Goal: Information Seeking & Learning: Learn about a topic

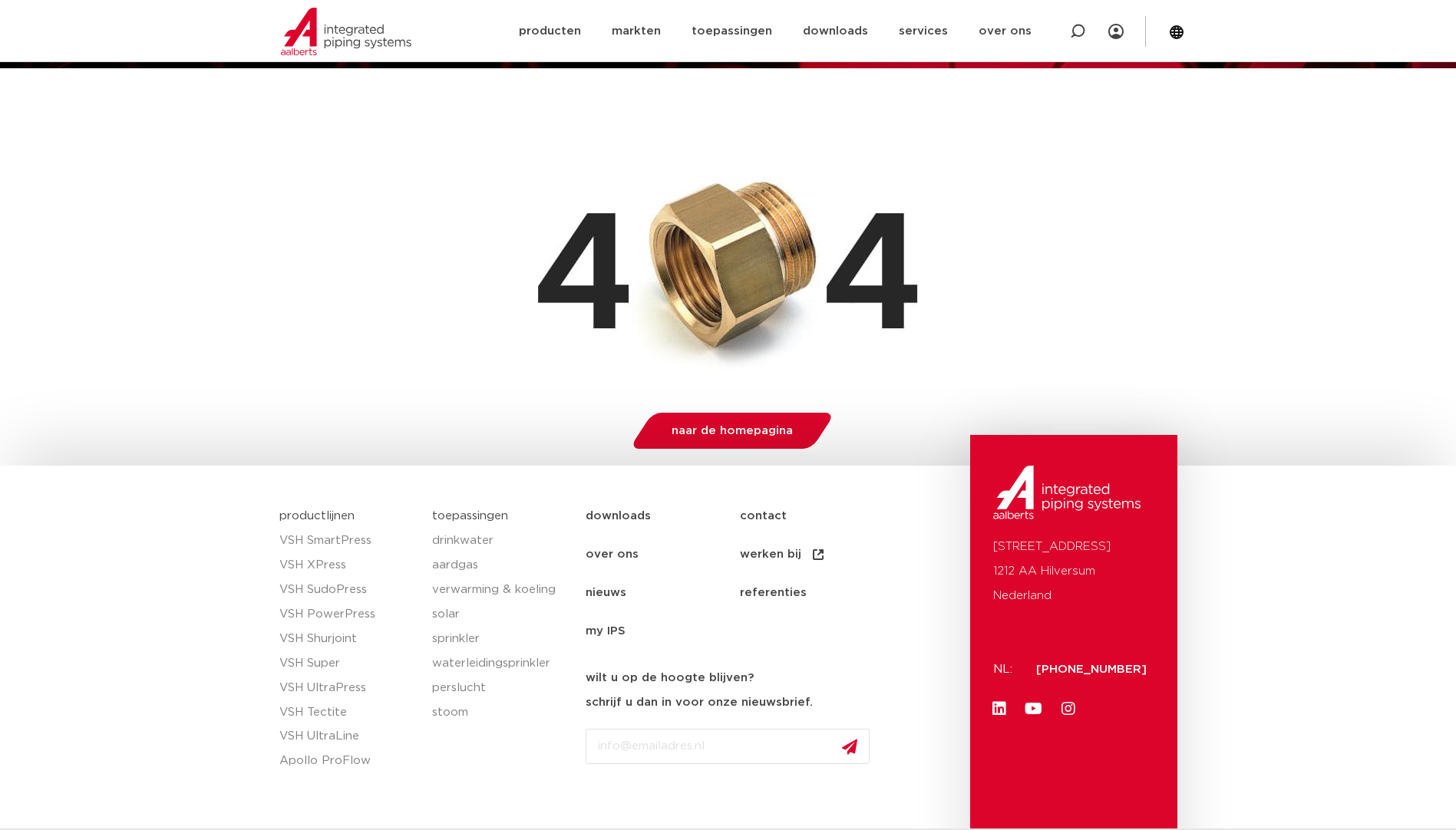
scroll to position [242, 0]
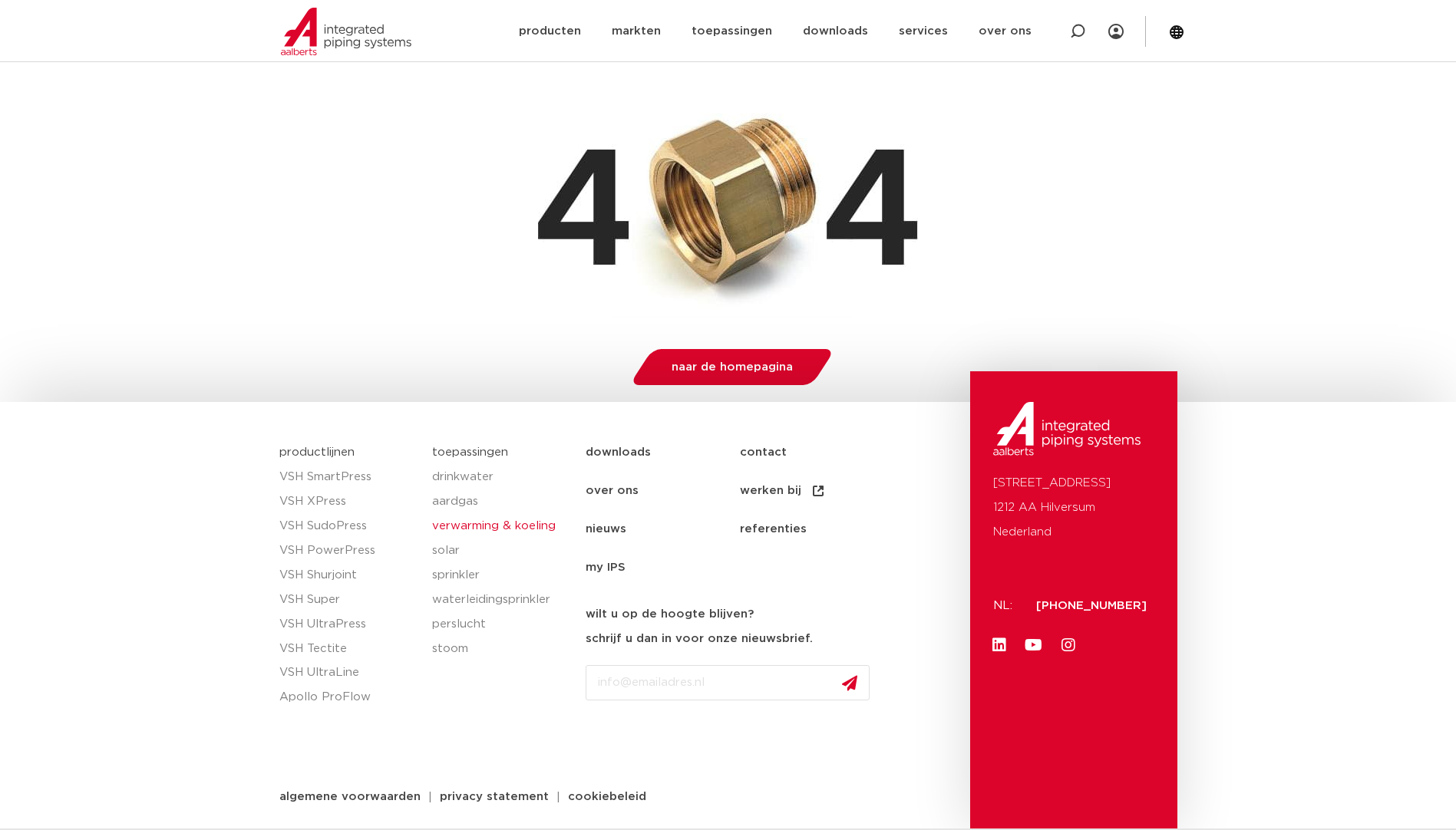
click at [483, 525] on link "verwarming & koeling" at bounding box center [502, 526] width 138 height 25
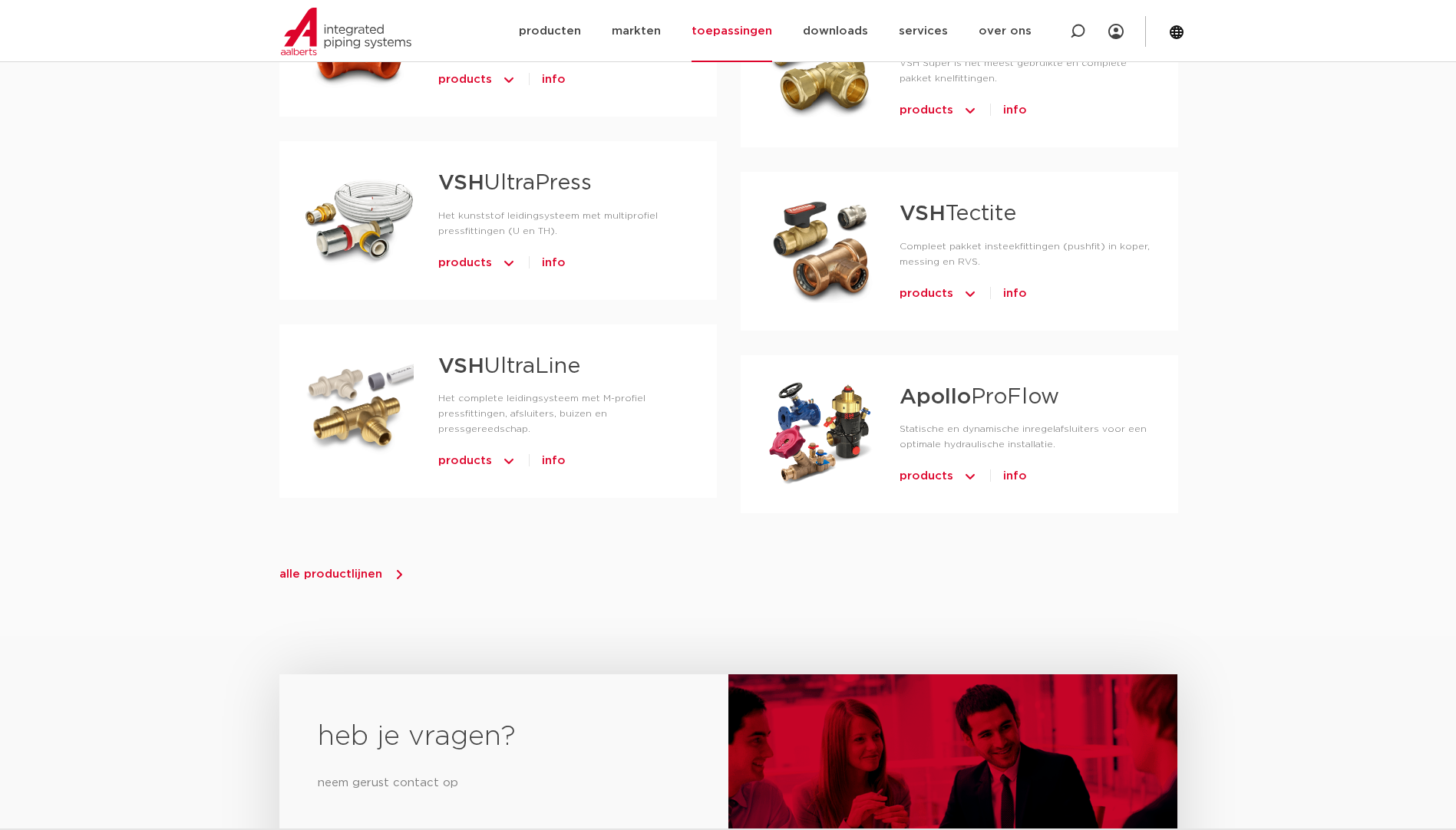
scroll to position [1612, 0]
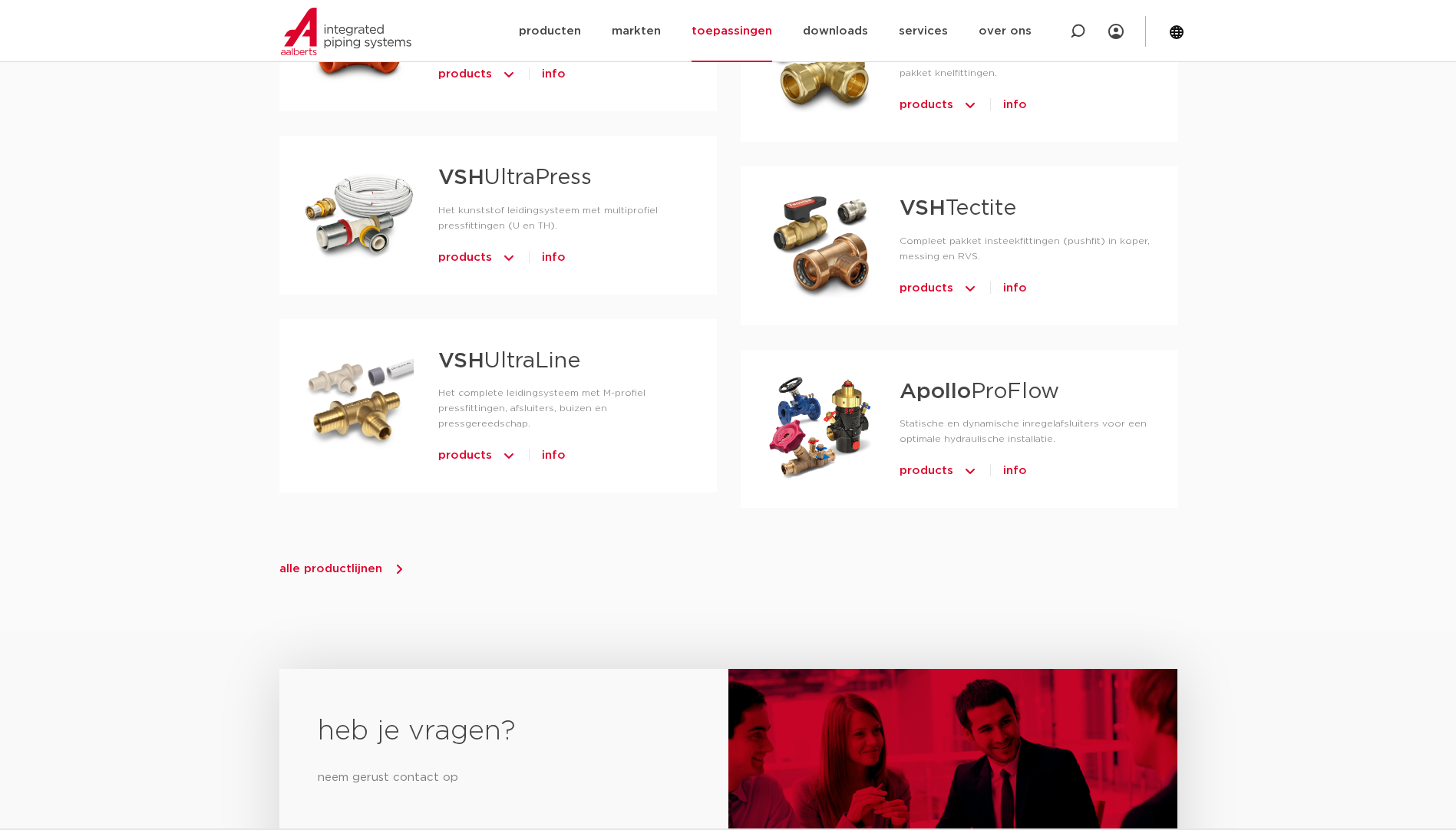
click at [313, 563] on span "alle productlijnen" at bounding box center [331, 569] width 103 height 12
click at [374, 563] on span "alle productlijnen" at bounding box center [331, 569] width 103 height 12
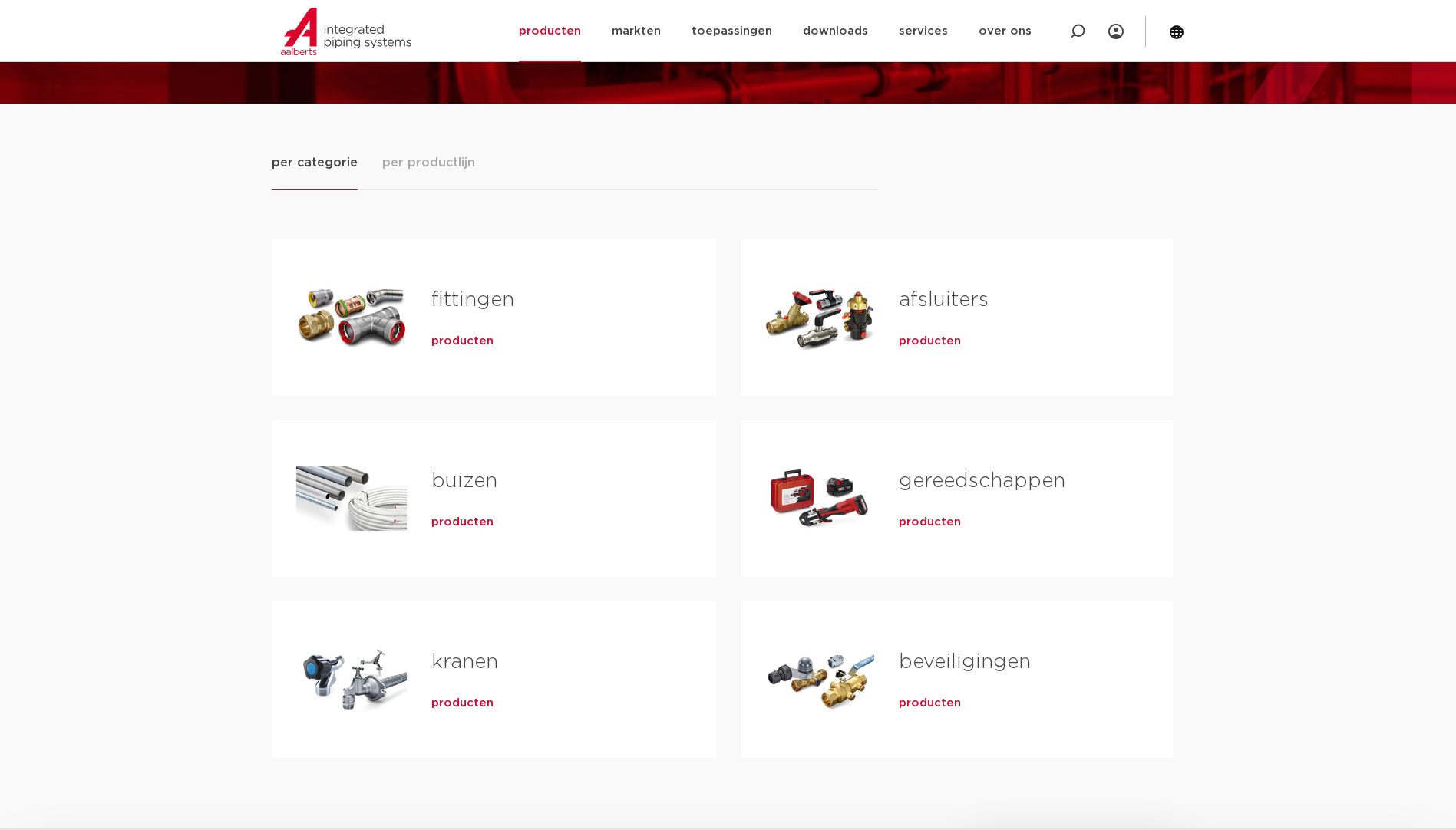
scroll to position [230, 0]
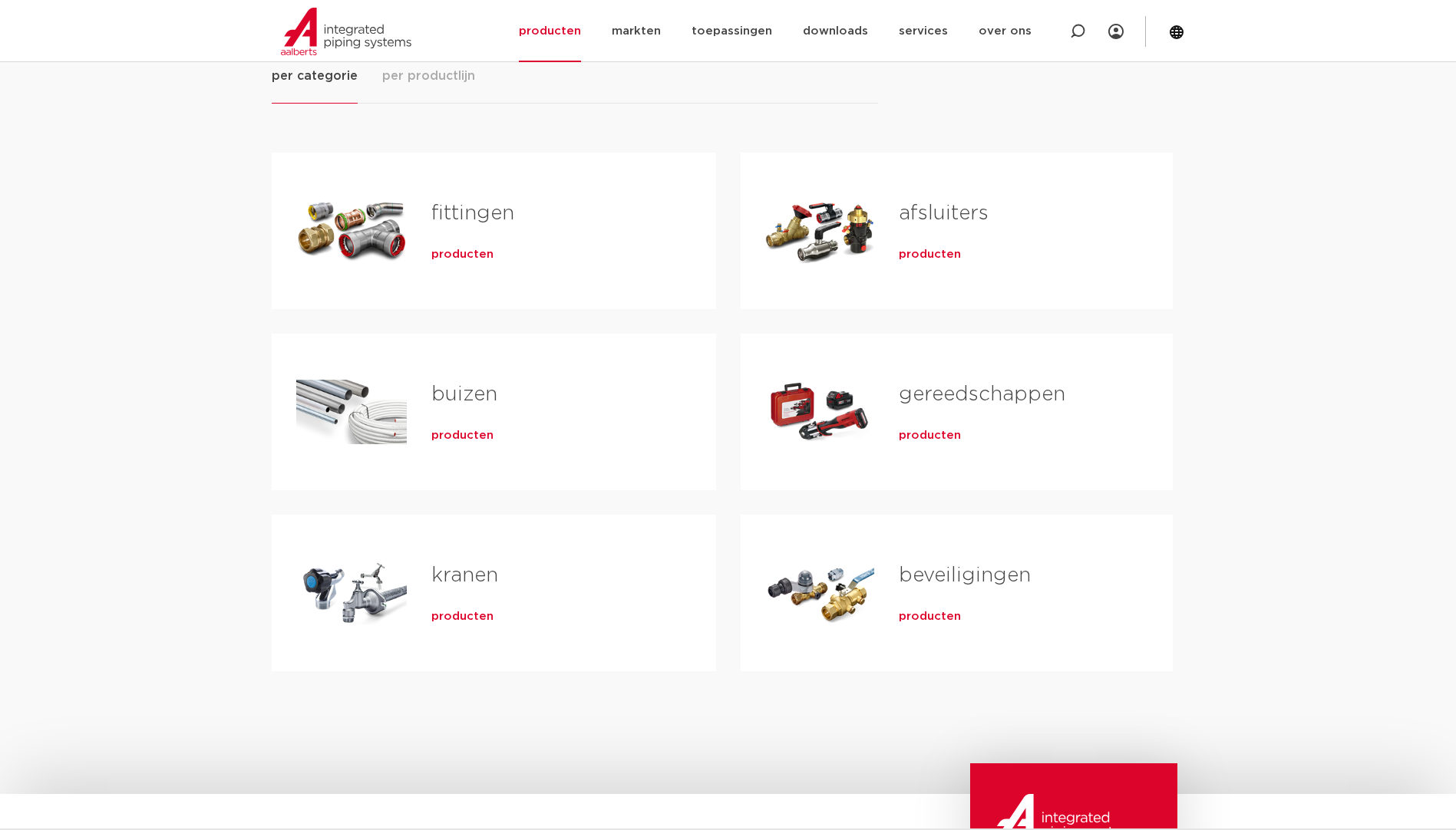
click at [932, 252] on span "producten" at bounding box center [930, 255] width 62 height 15
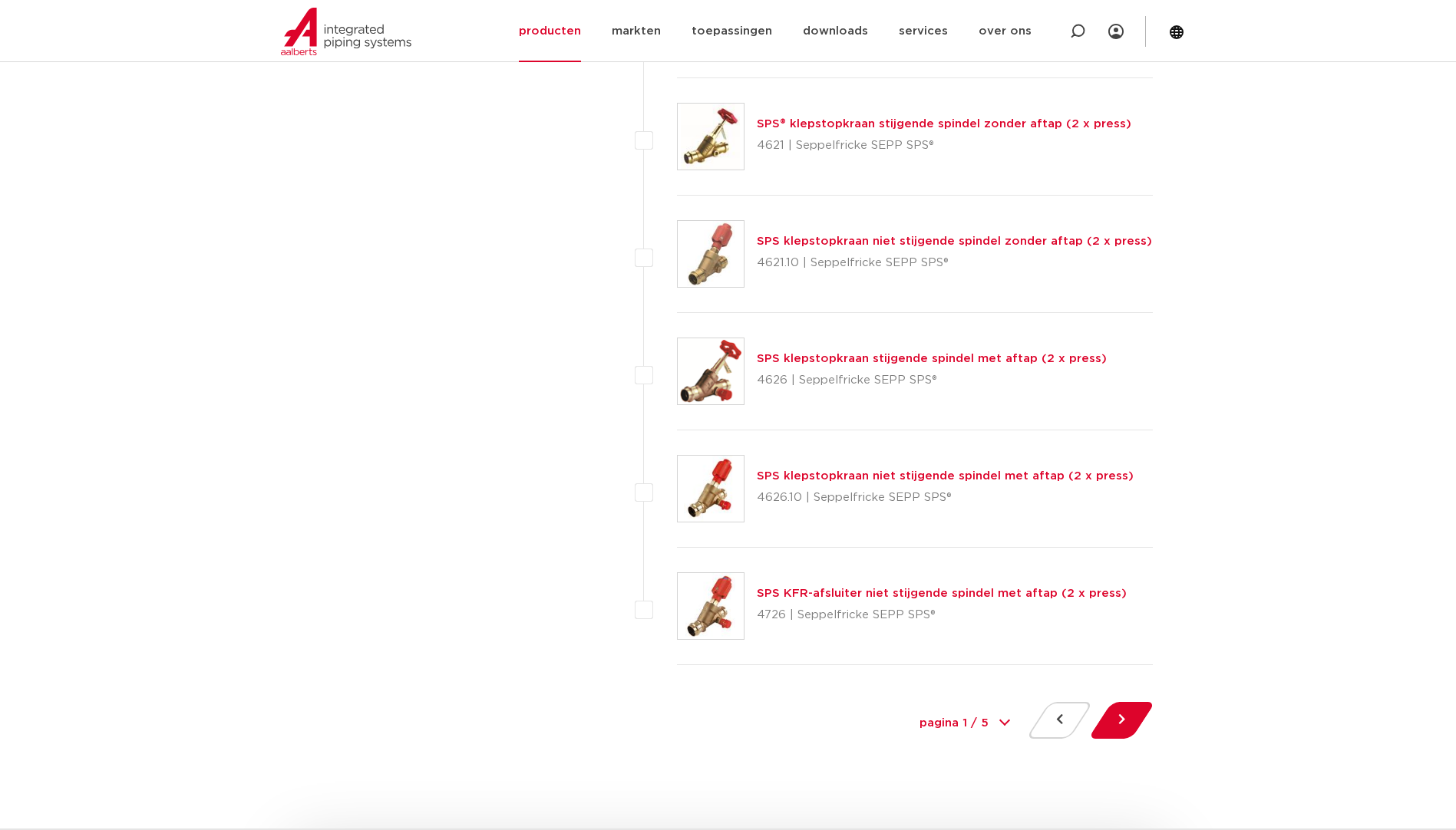
scroll to position [6829, 0]
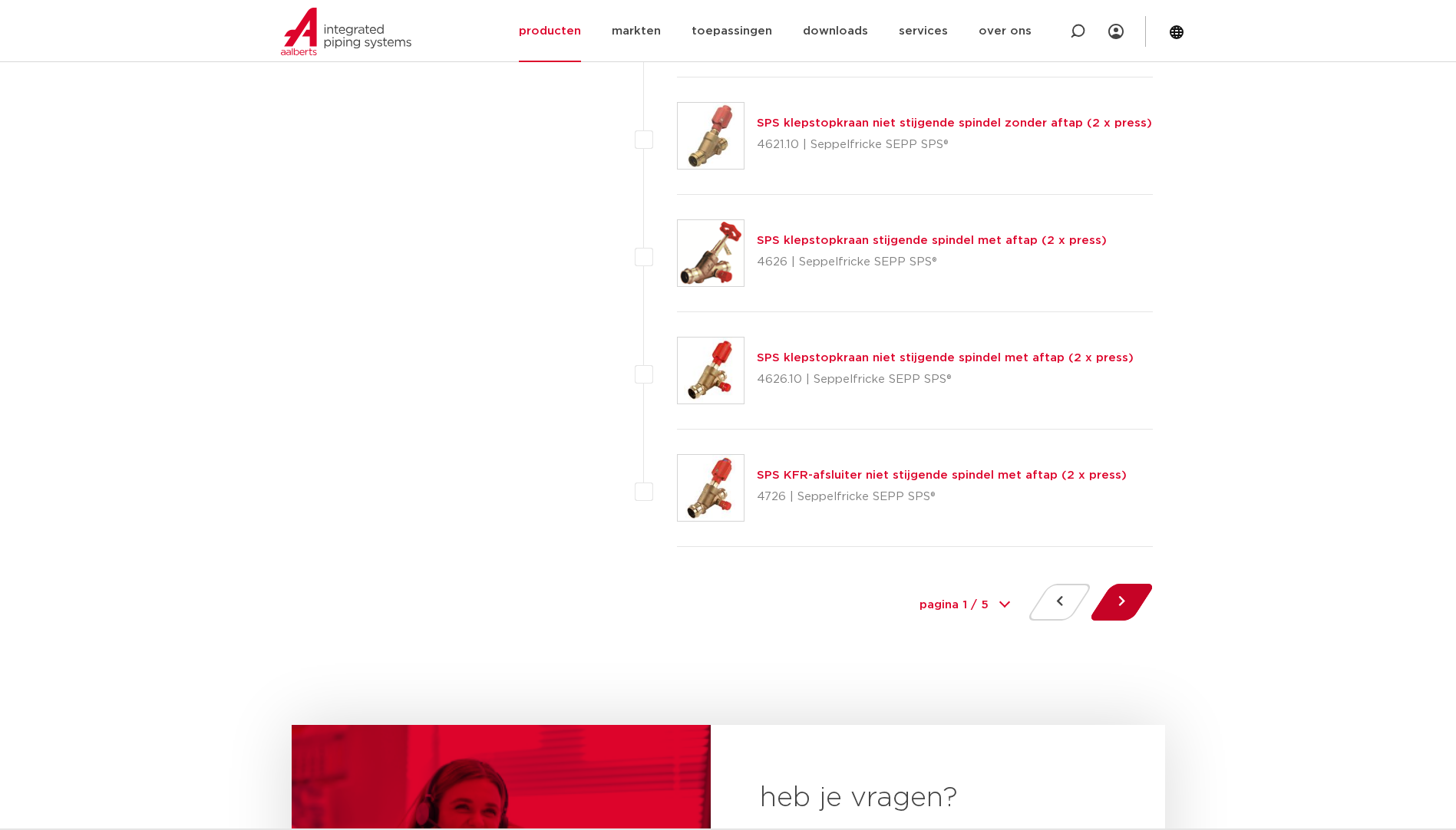
click at [1105, 602] on button at bounding box center [1122, 602] width 44 height 36
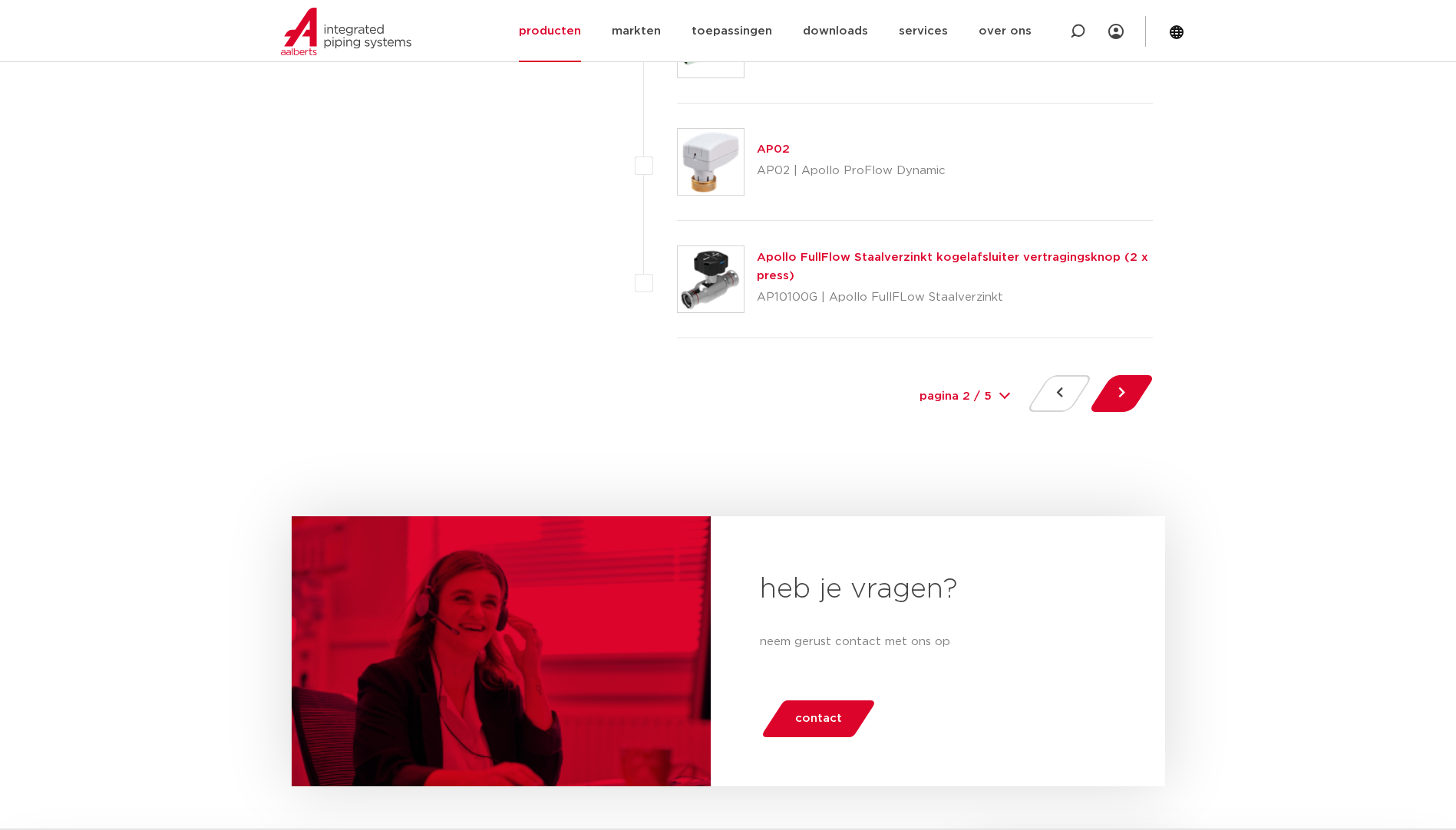
scroll to position [7060, 0]
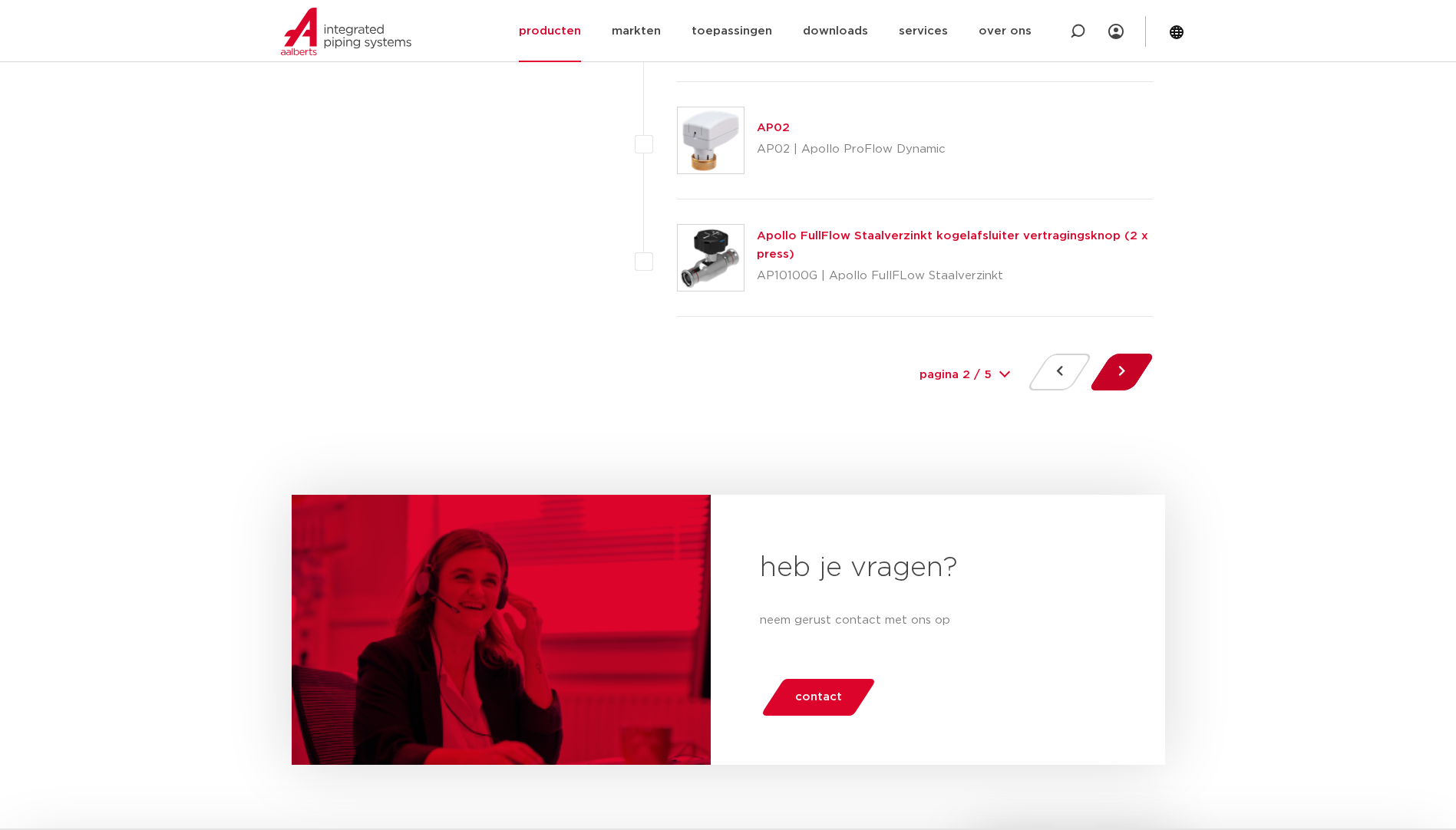
click at [1116, 370] on button at bounding box center [1122, 372] width 44 height 36
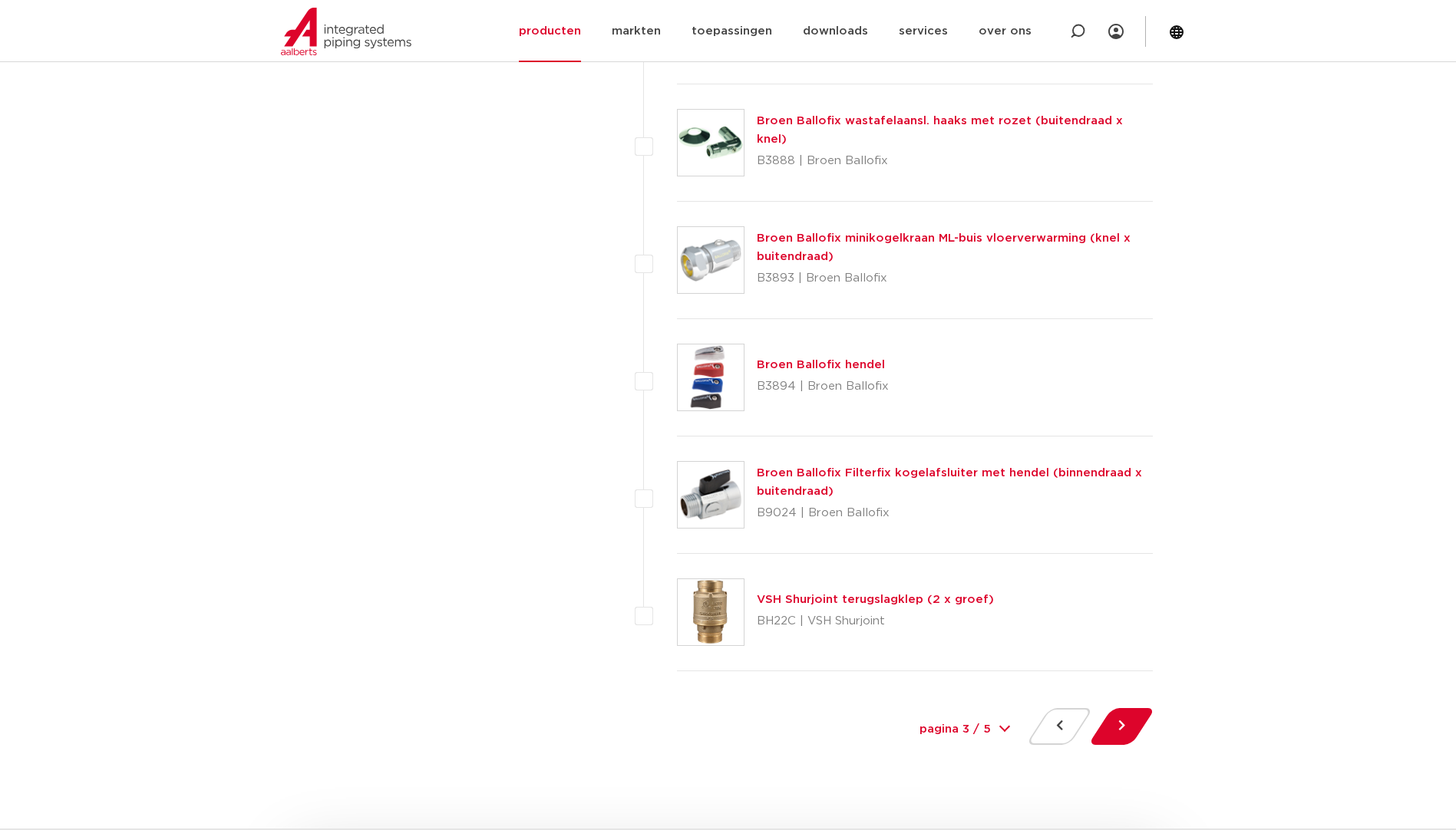
scroll to position [6829, 0]
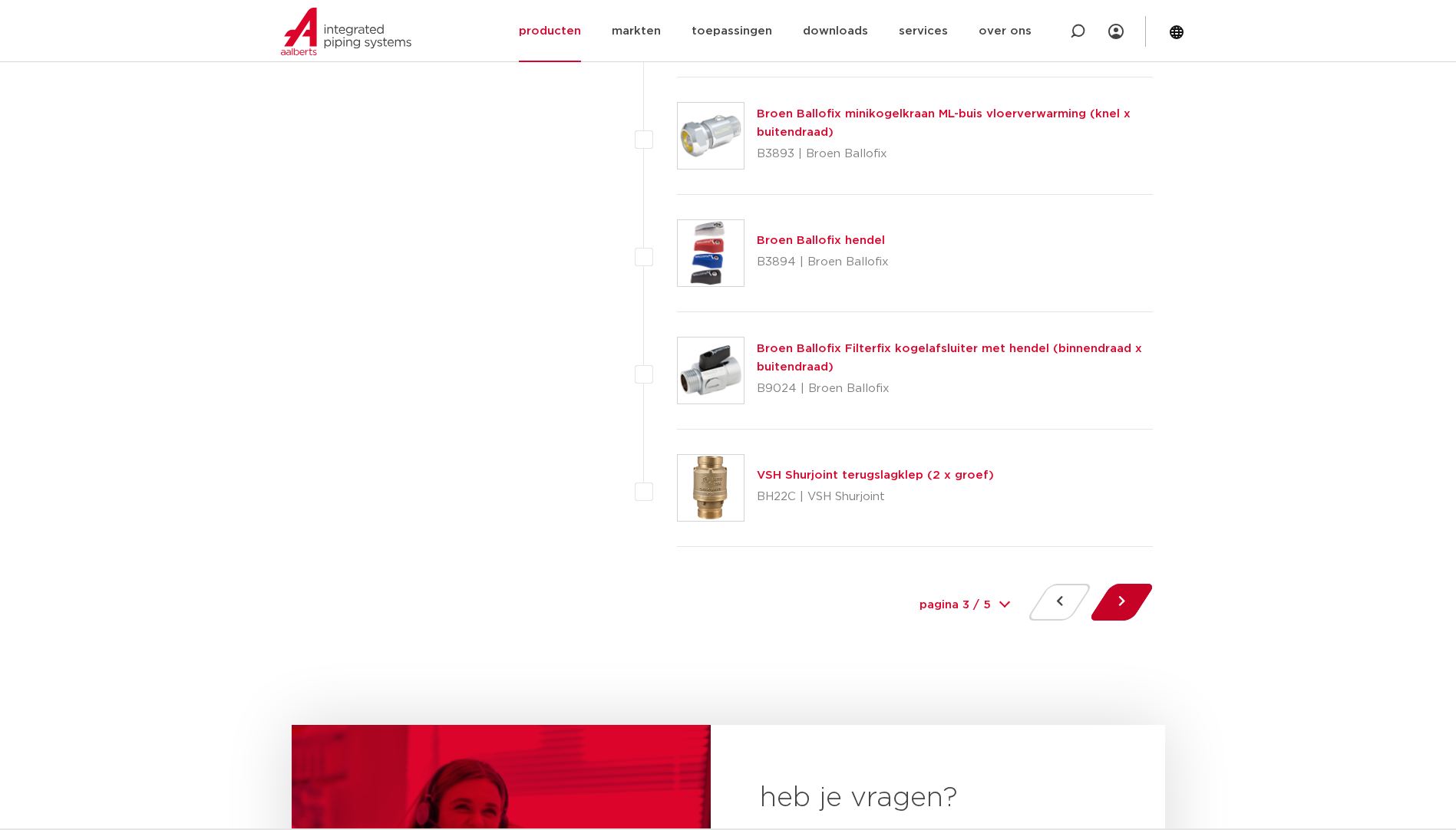
click at [1122, 609] on button at bounding box center [1122, 602] width 44 height 36
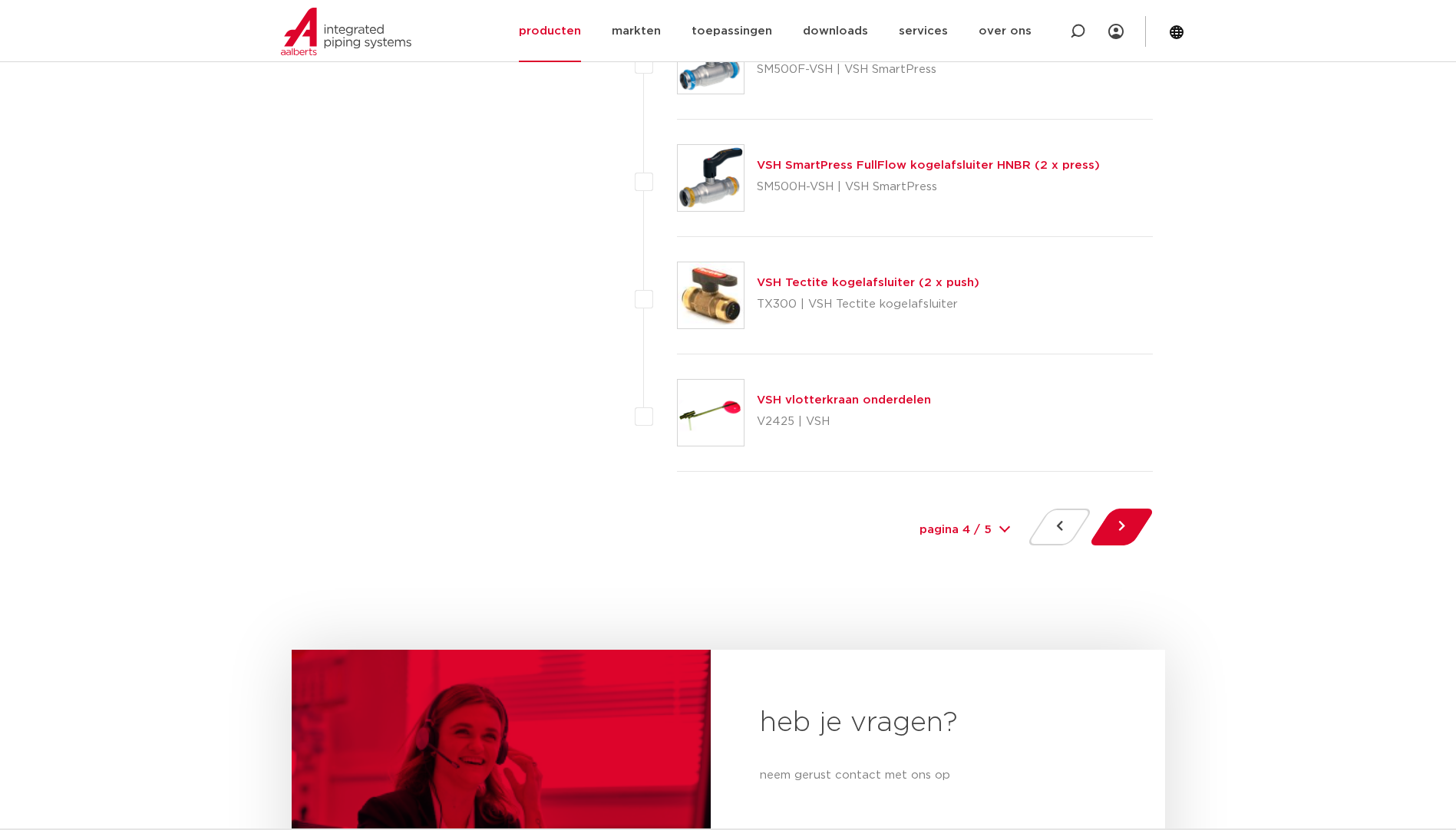
scroll to position [6907, 0]
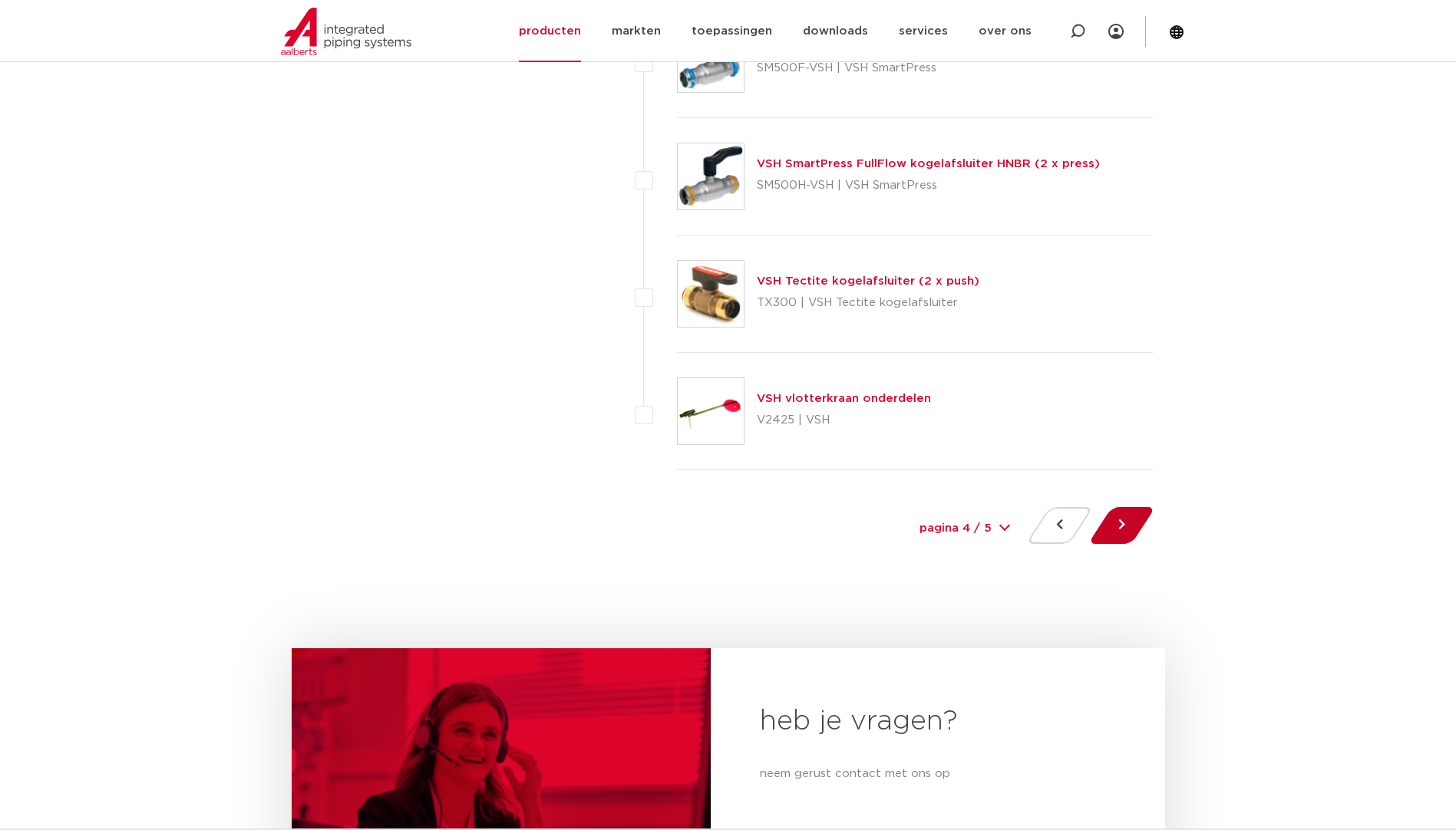
click at [1128, 533] on button at bounding box center [1122, 525] width 44 height 36
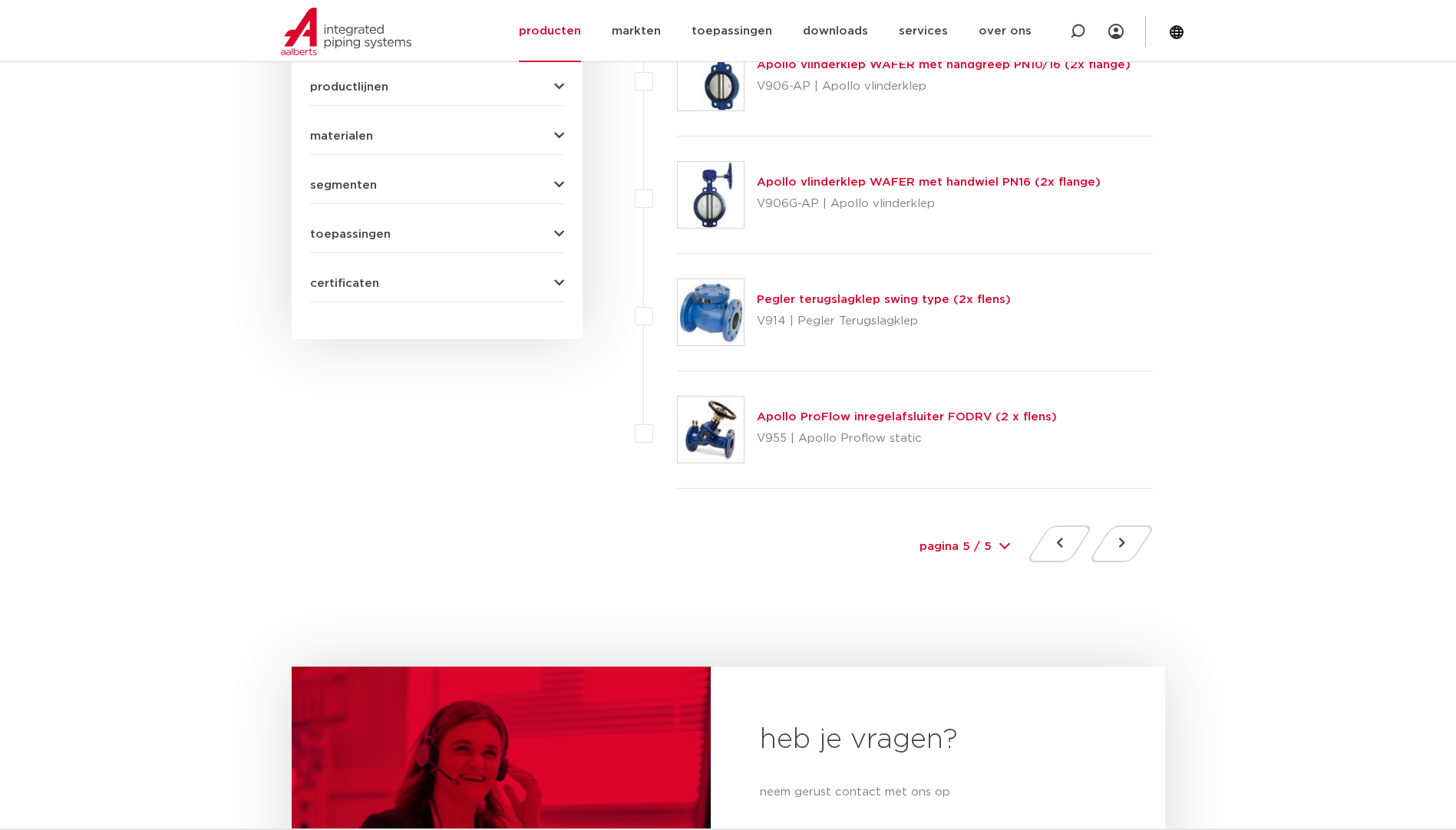
scroll to position [921, 0]
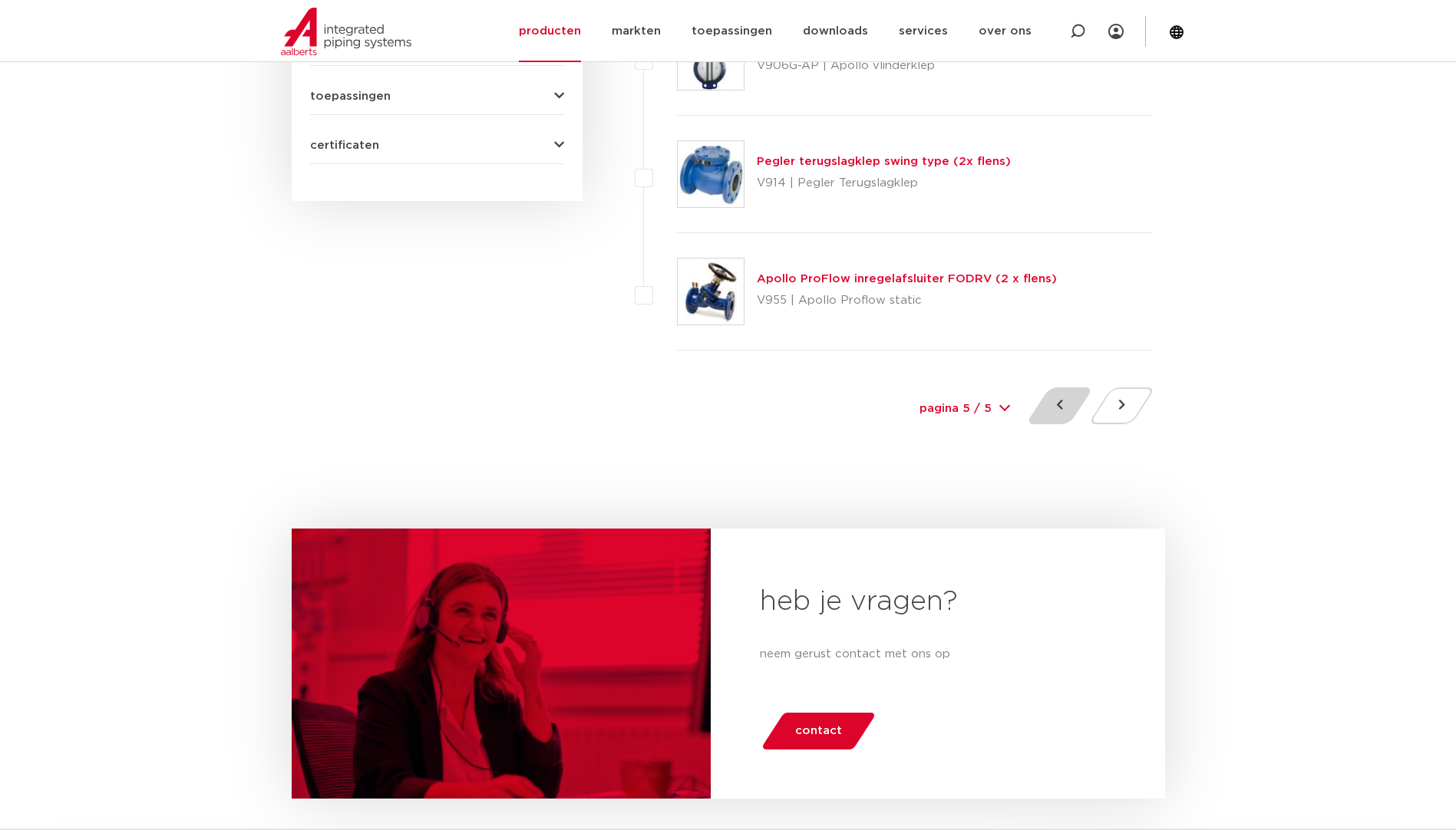
click at [1064, 398] on button at bounding box center [1060, 406] width 44 height 36
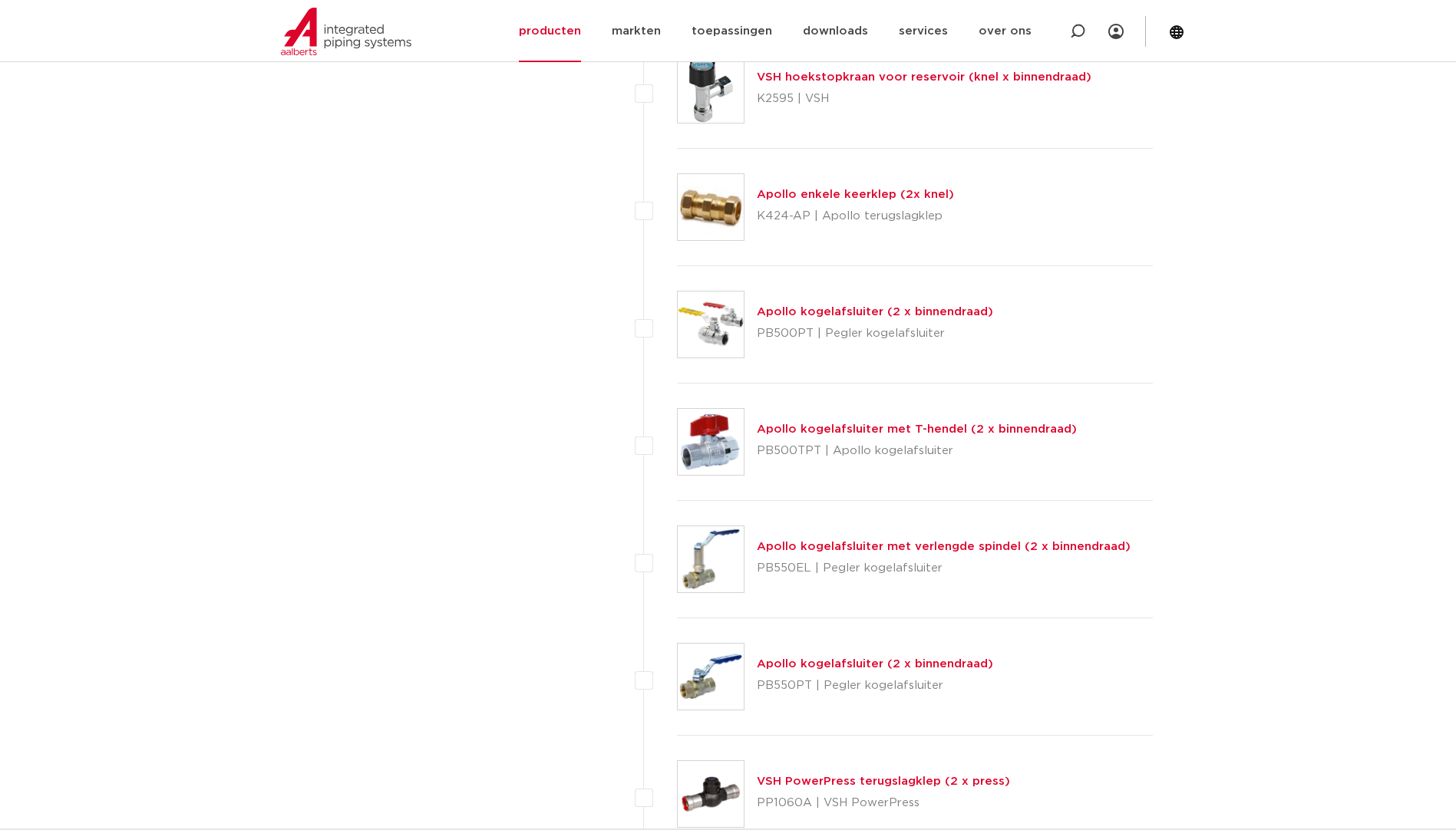
scroll to position [2916, 0]
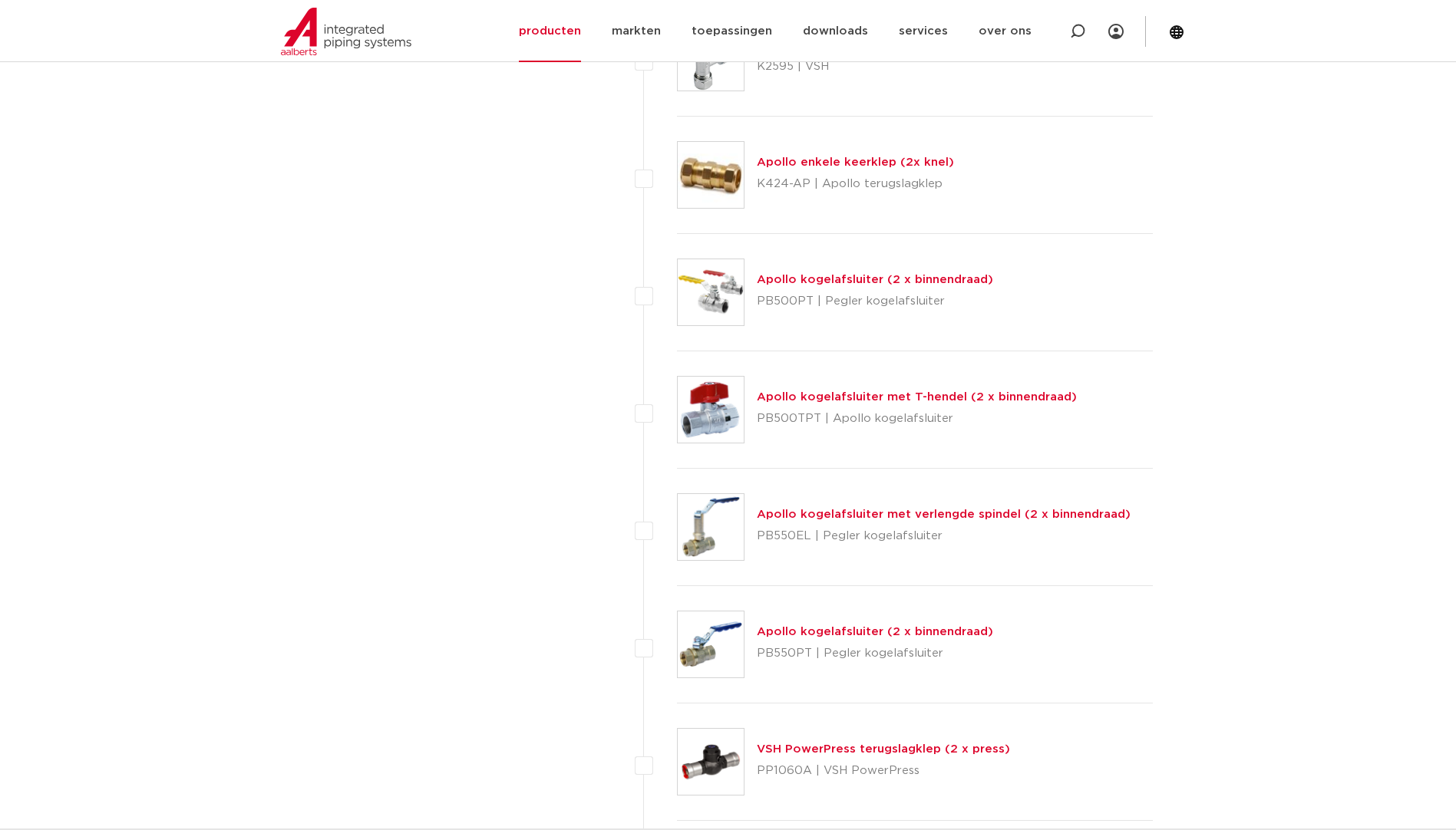
click at [917, 277] on link "Apollo kogelafsluiter (2 x binnendraad)" at bounding box center [875, 279] width 237 height 12
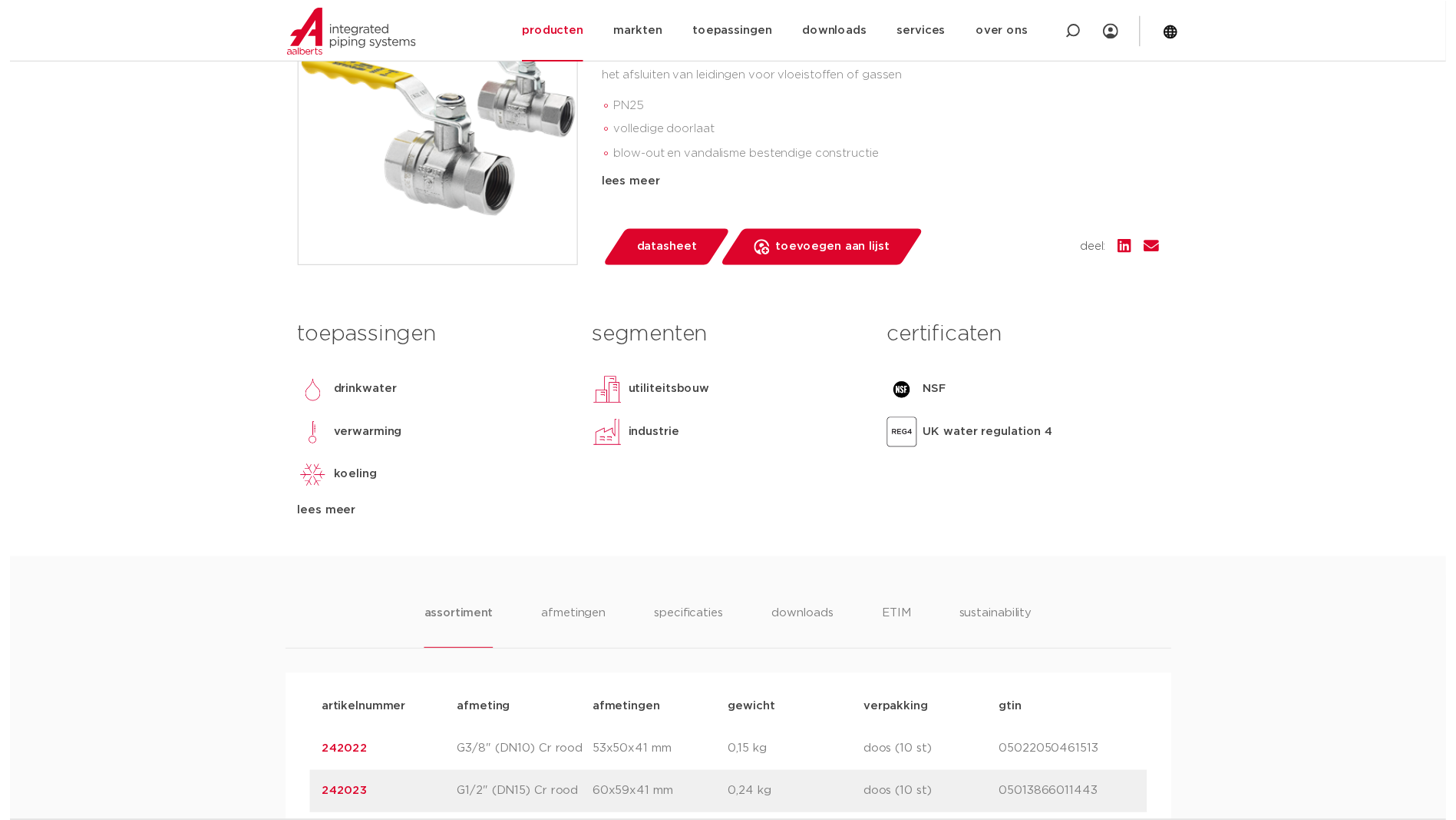
scroll to position [384, 0]
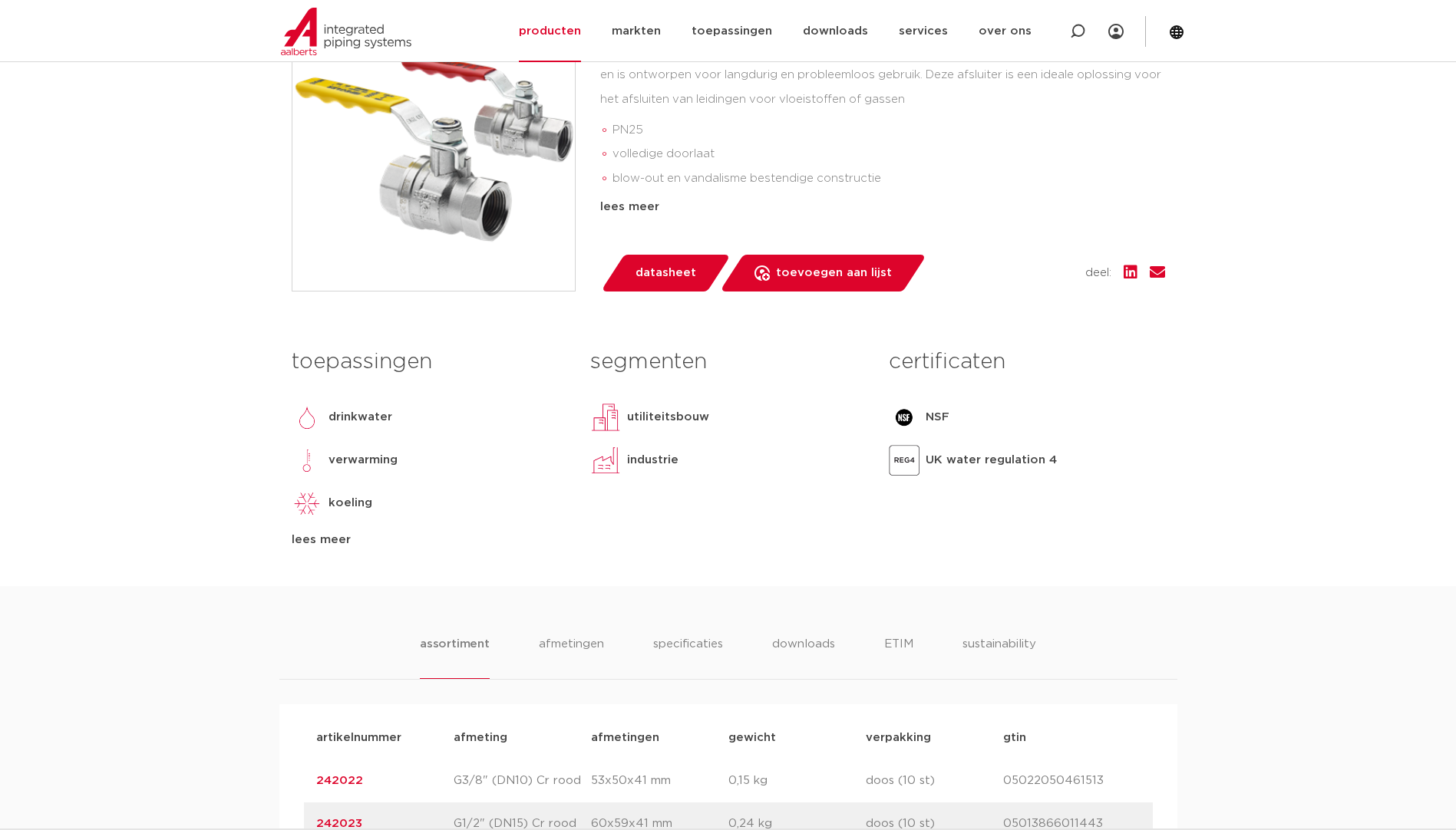
click at [667, 280] on span "datasheet" at bounding box center [666, 273] width 61 height 25
